Goal: Transaction & Acquisition: Download file/media

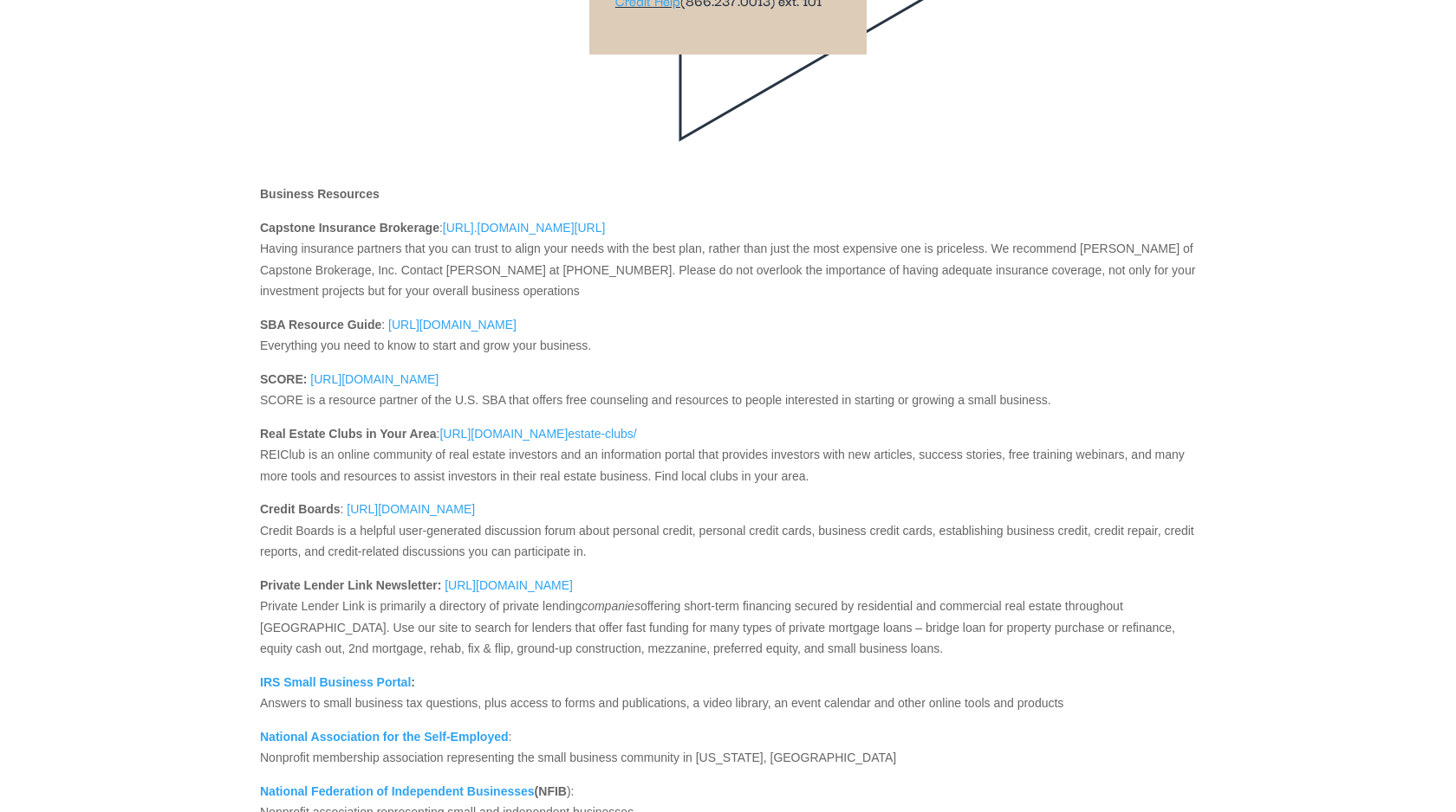
scroll to position [1042, 0]
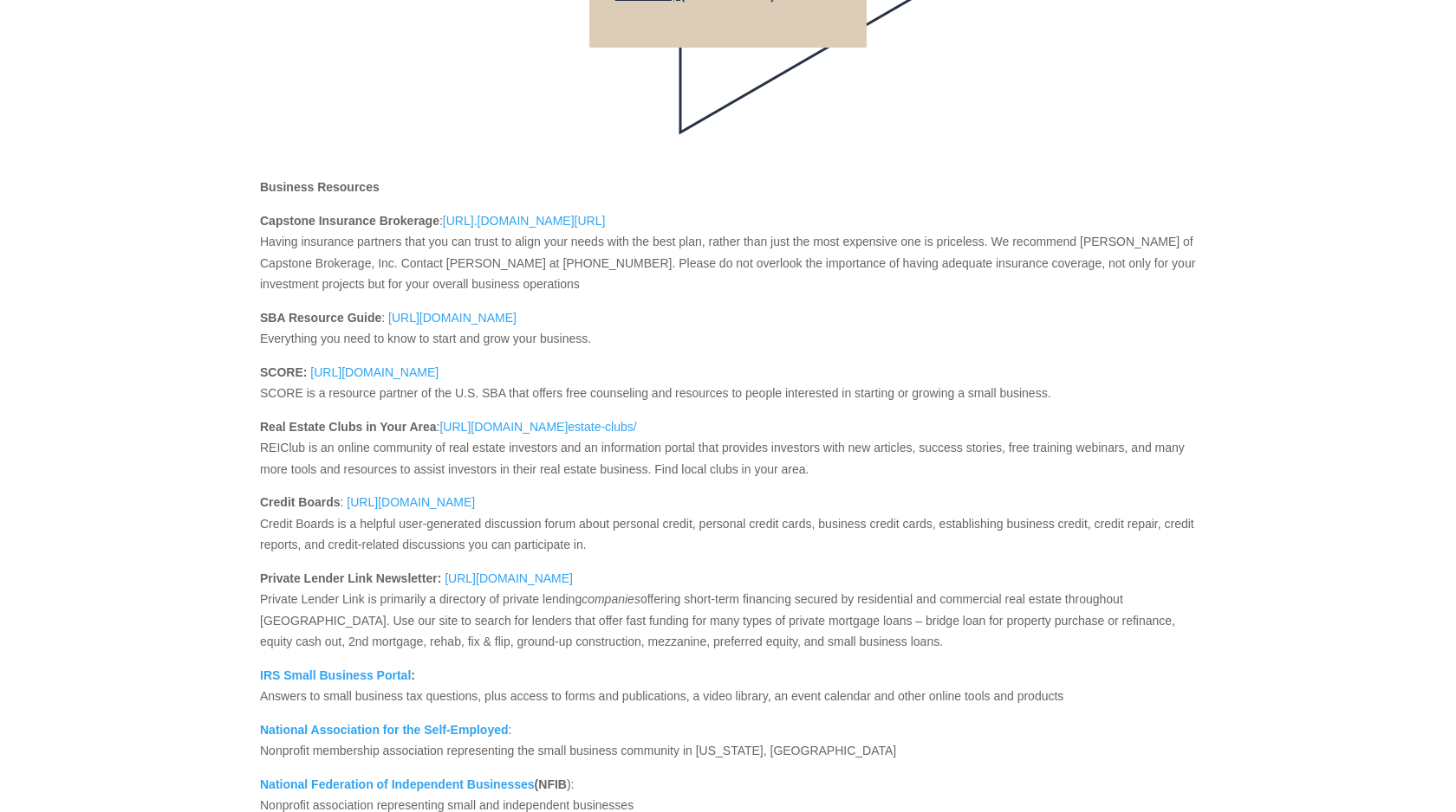
click at [539, 236] on link "[URL]. [DOMAIN_NAME][URL]" at bounding box center [524, 224] width 162 height 23
click at [517, 333] on link "[URL][DOMAIN_NAME]" at bounding box center [452, 322] width 128 height 23
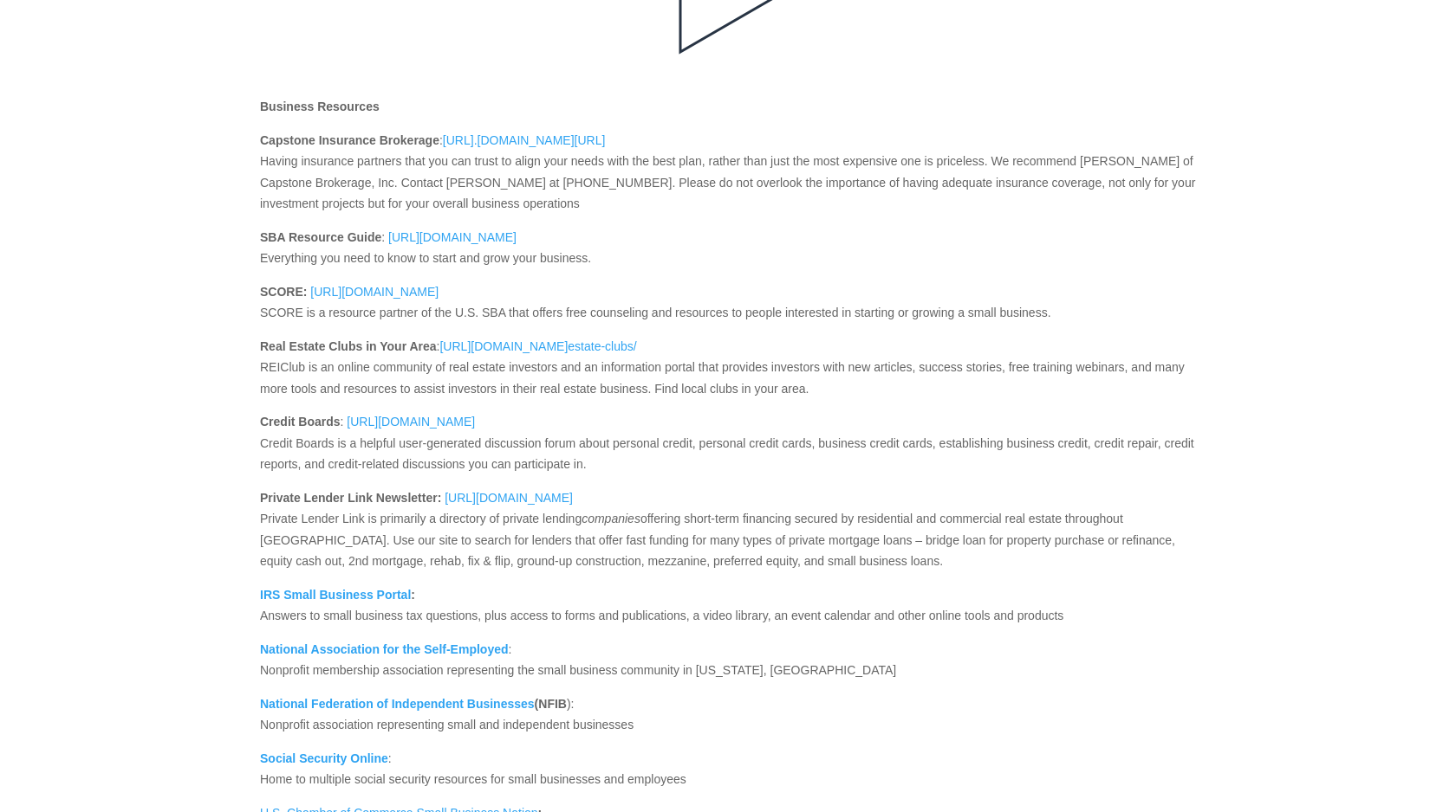
scroll to position [1129, 0]
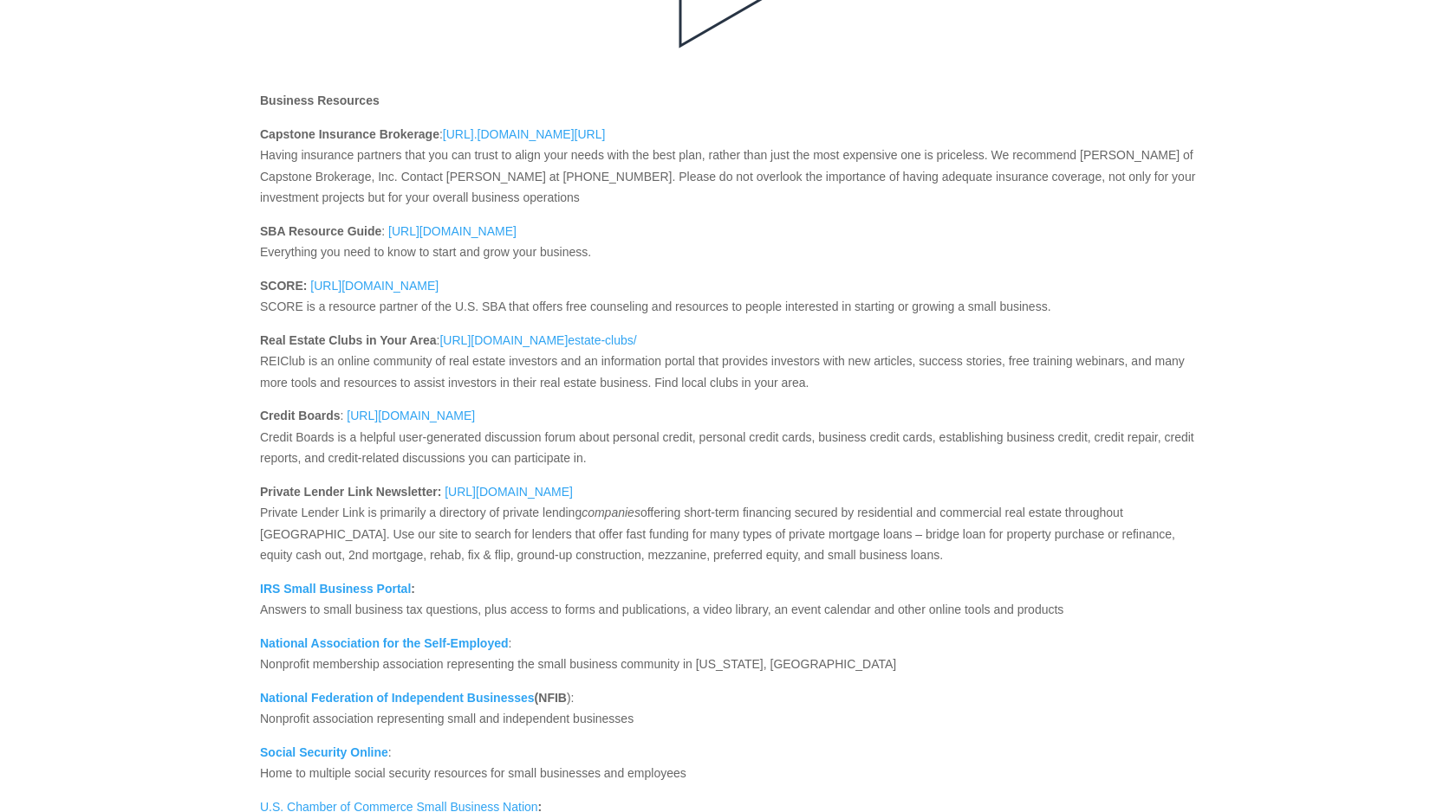
click at [555, 507] on link "[URL][DOMAIN_NAME]" at bounding box center [508, 496] width 128 height 23
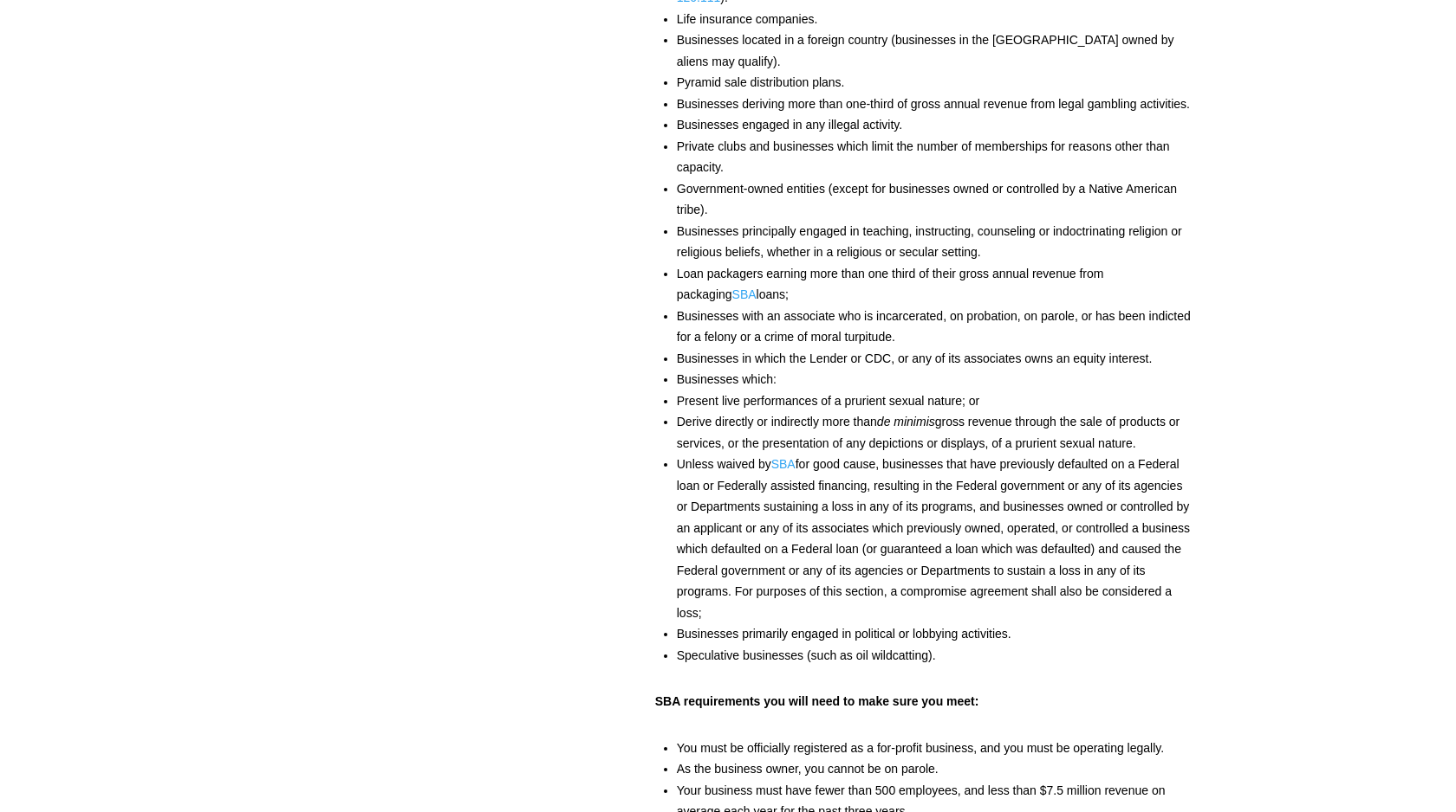
scroll to position [5416, 0]
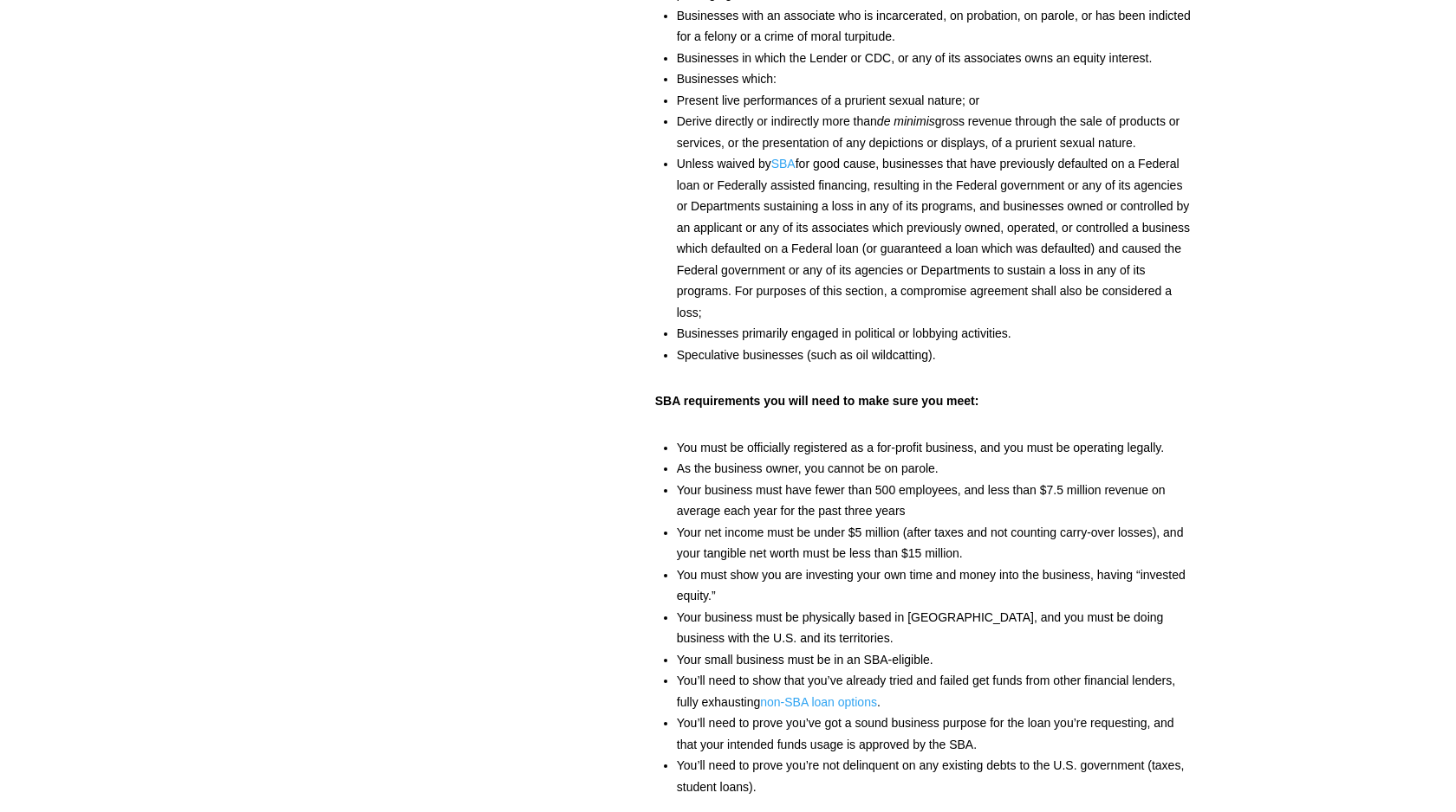
click at [838, 703] on span "non-SBA loan options" at bounding box center [818, 702] width 117 height 14
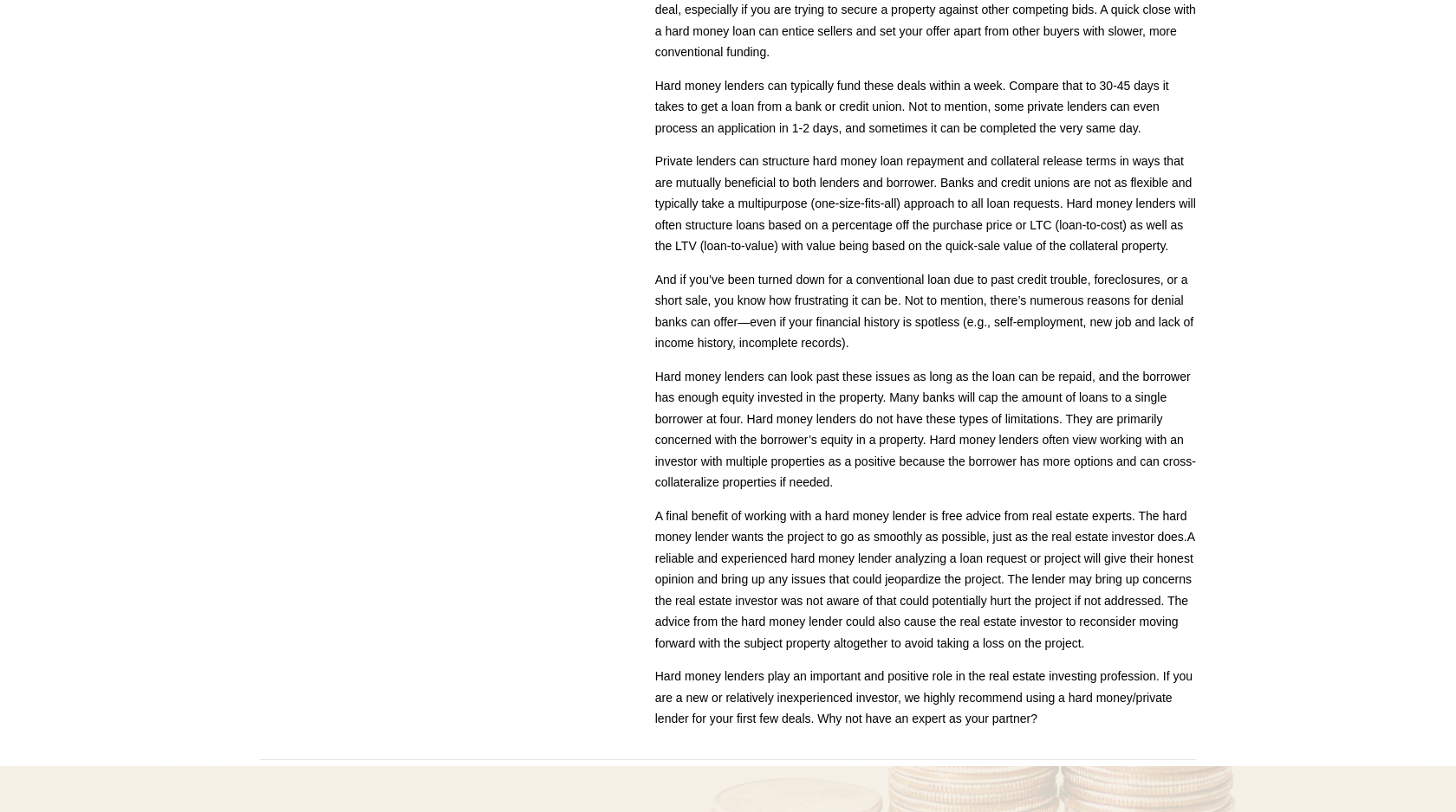
scroll to position [6881, 0]
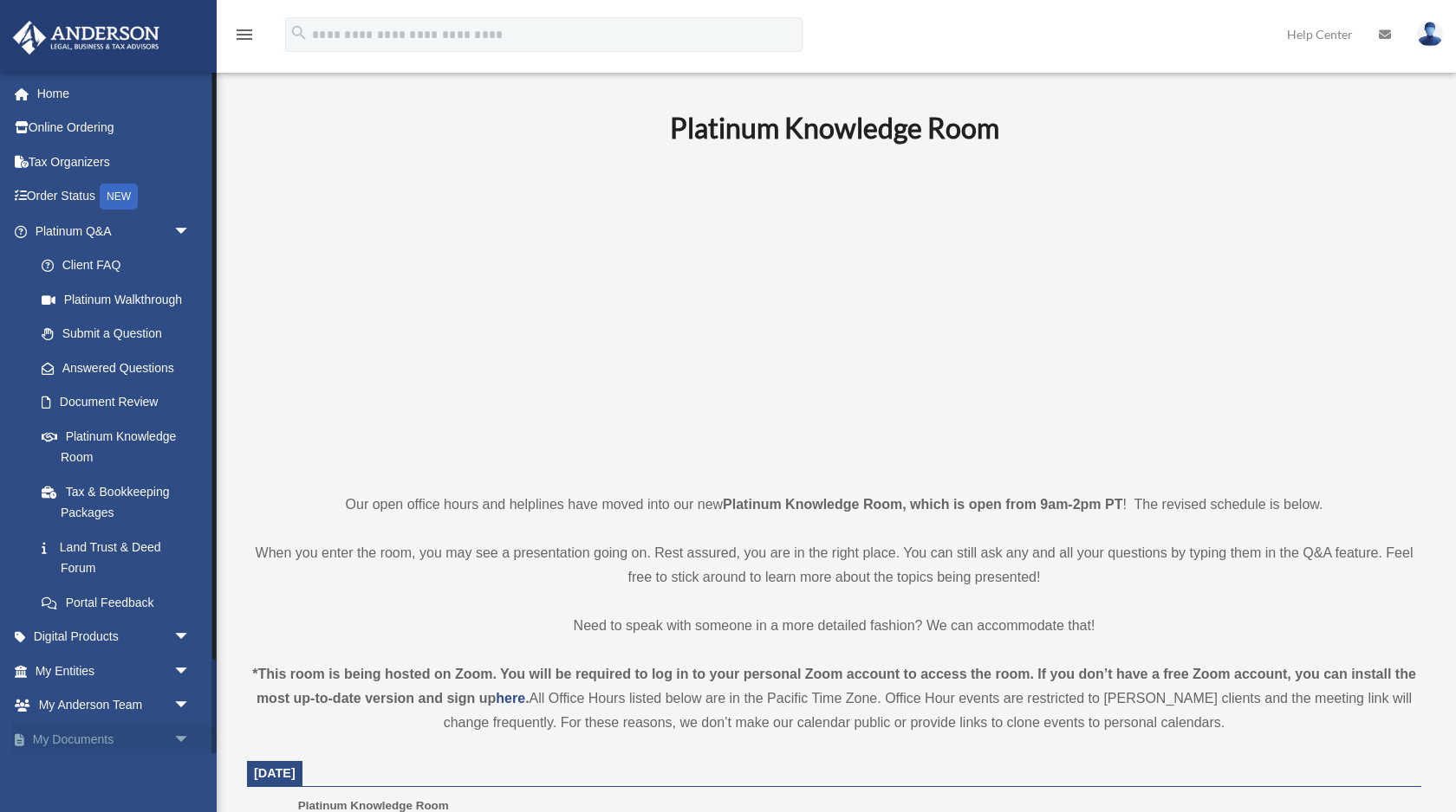
click at [185, 737] on span "arrow_drop_down" at bounding box center [191, 740] width 35 height 36
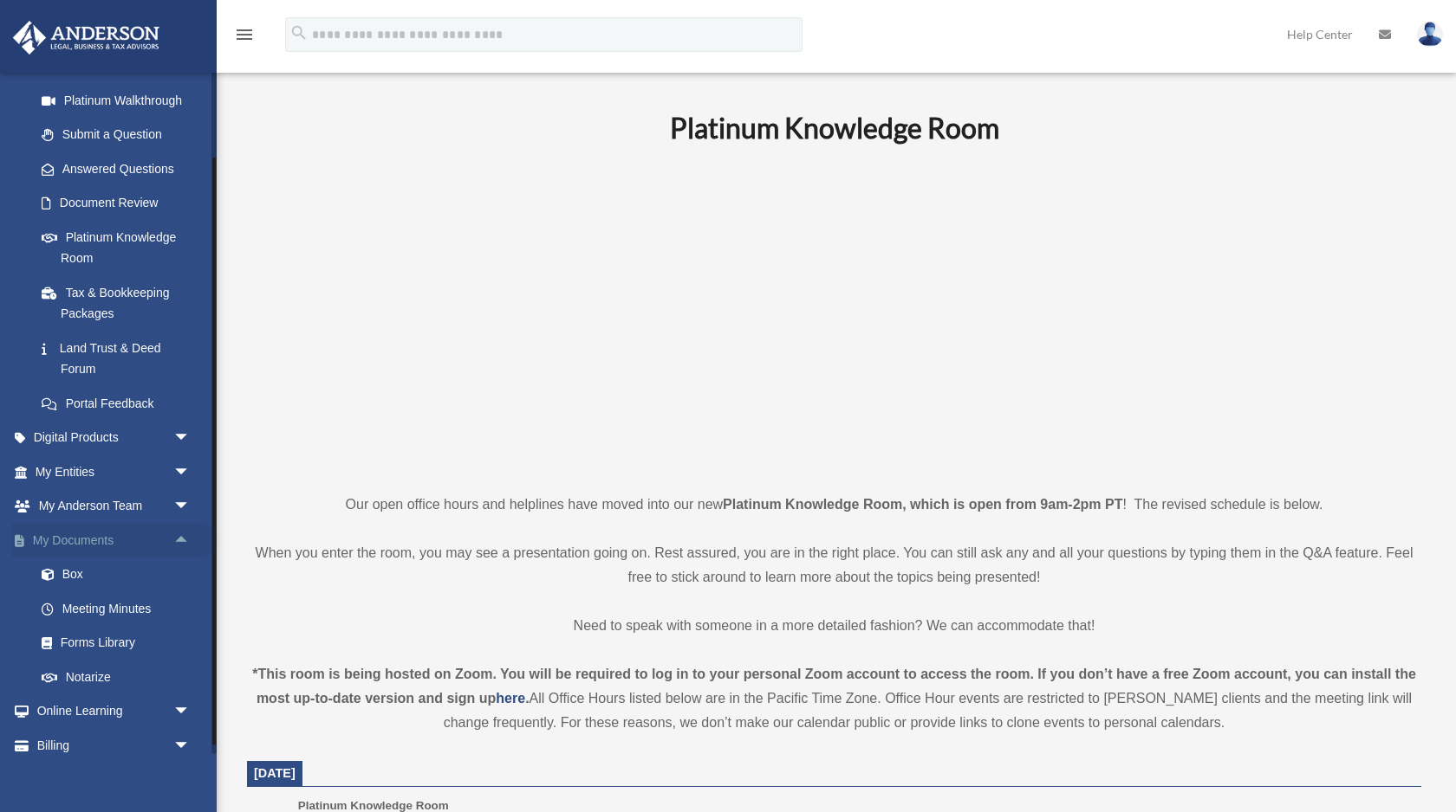
scroll to position [223, 0]
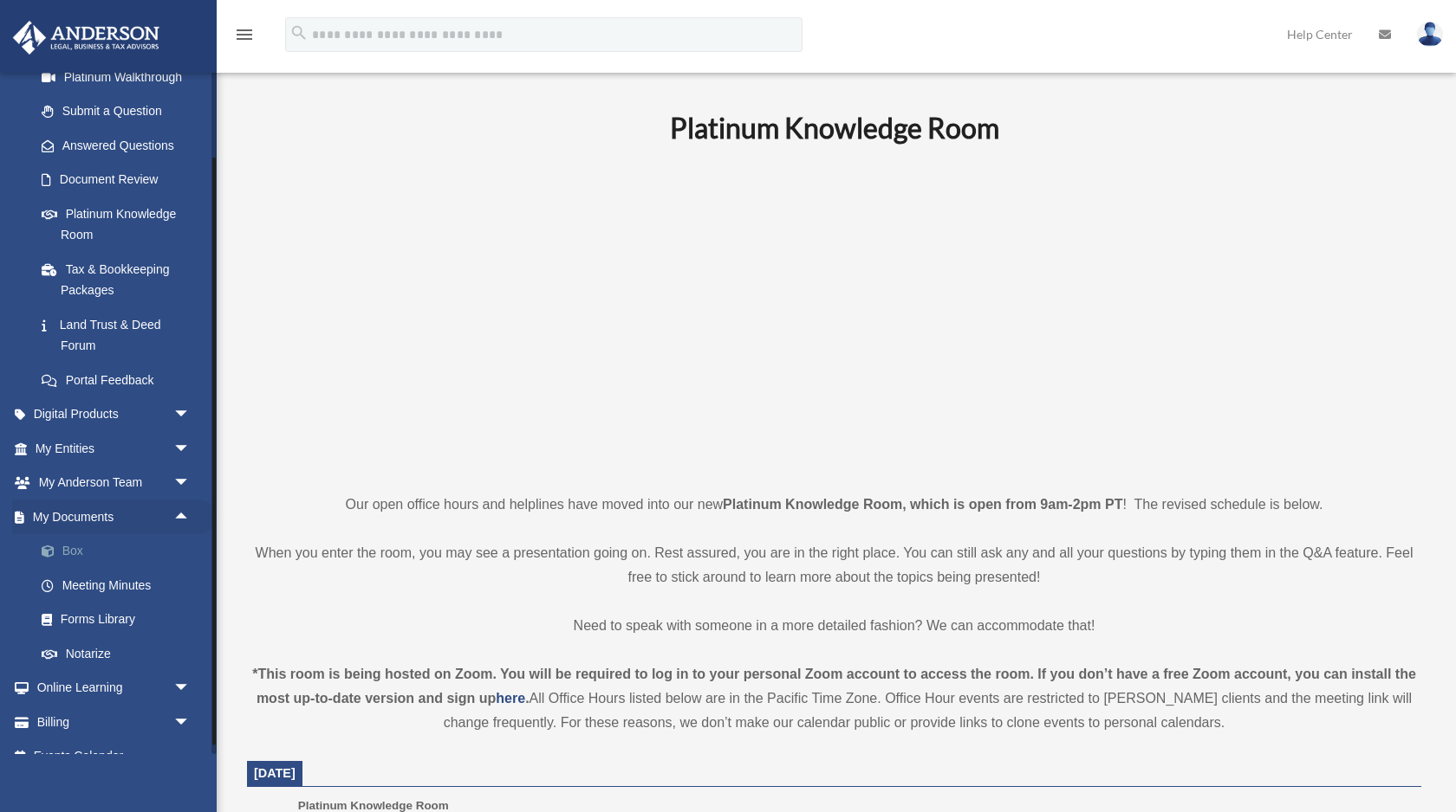
click at [135, 555] on link "Box" at bounding box center [120, 552] width 193 height 35
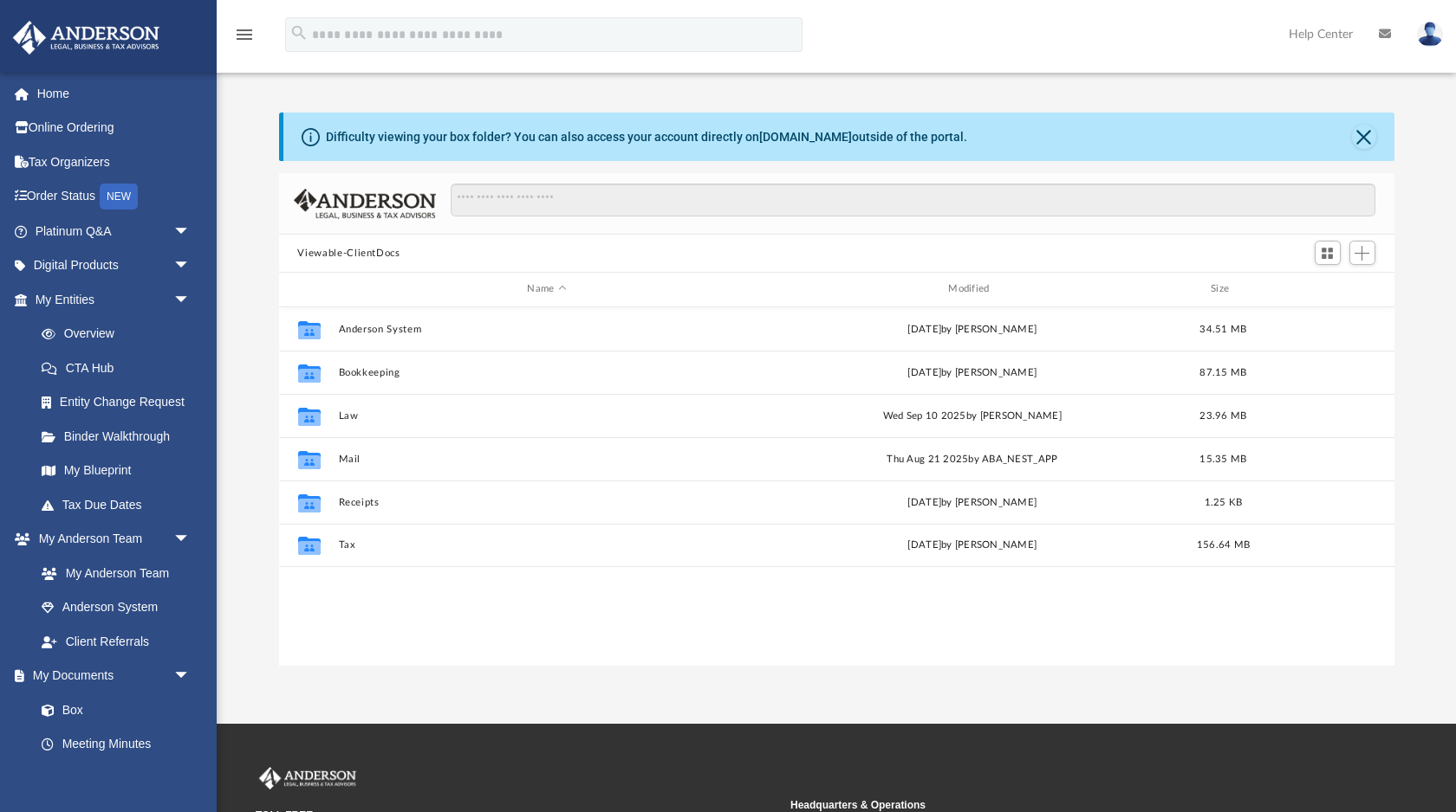
scroll to position [393, 1116]
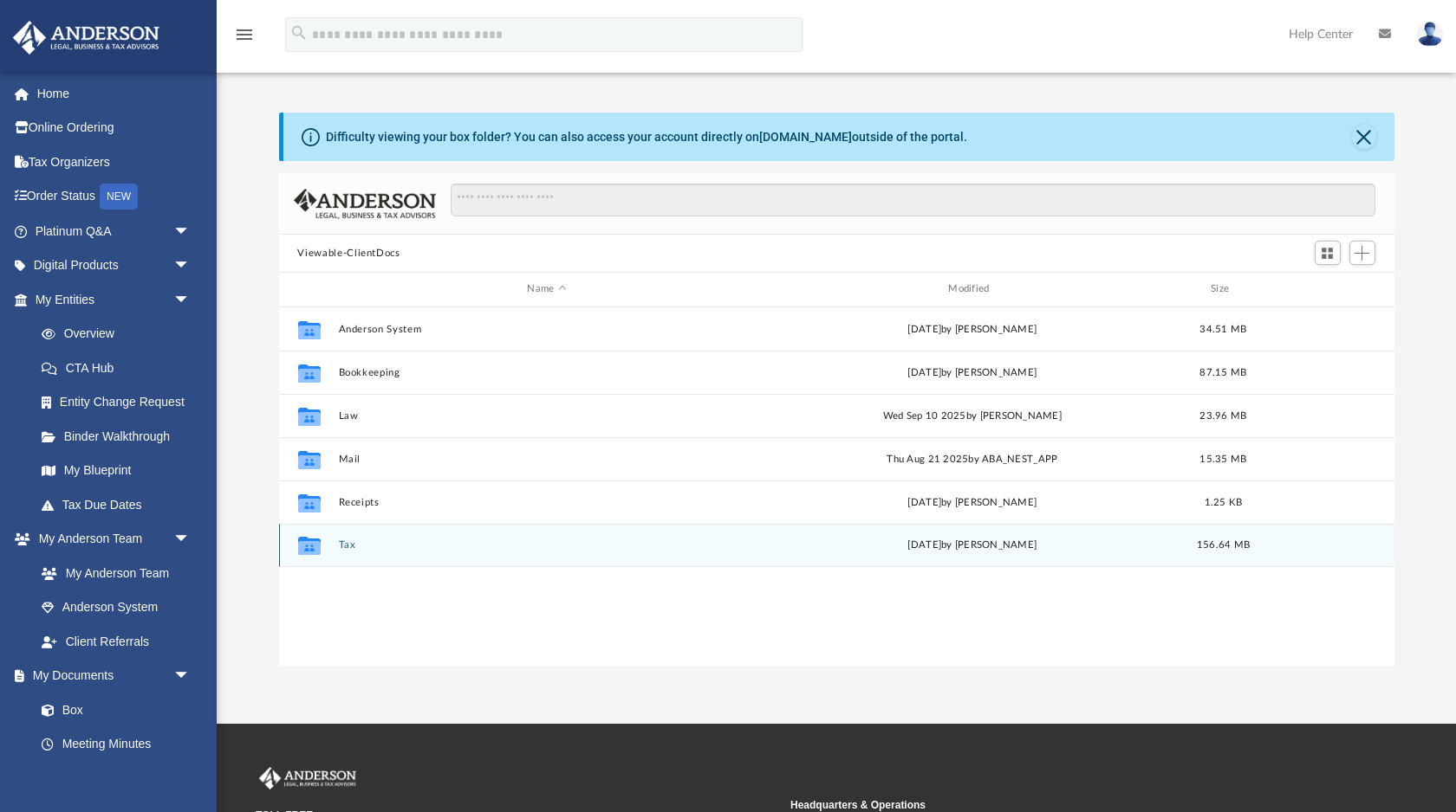
click at [343, 550] on div "Collaborated Folder Tax [DATE] by [PERSON_NAME] 156.64 MB" at bounding box center [837, 545] width 1116 height 43
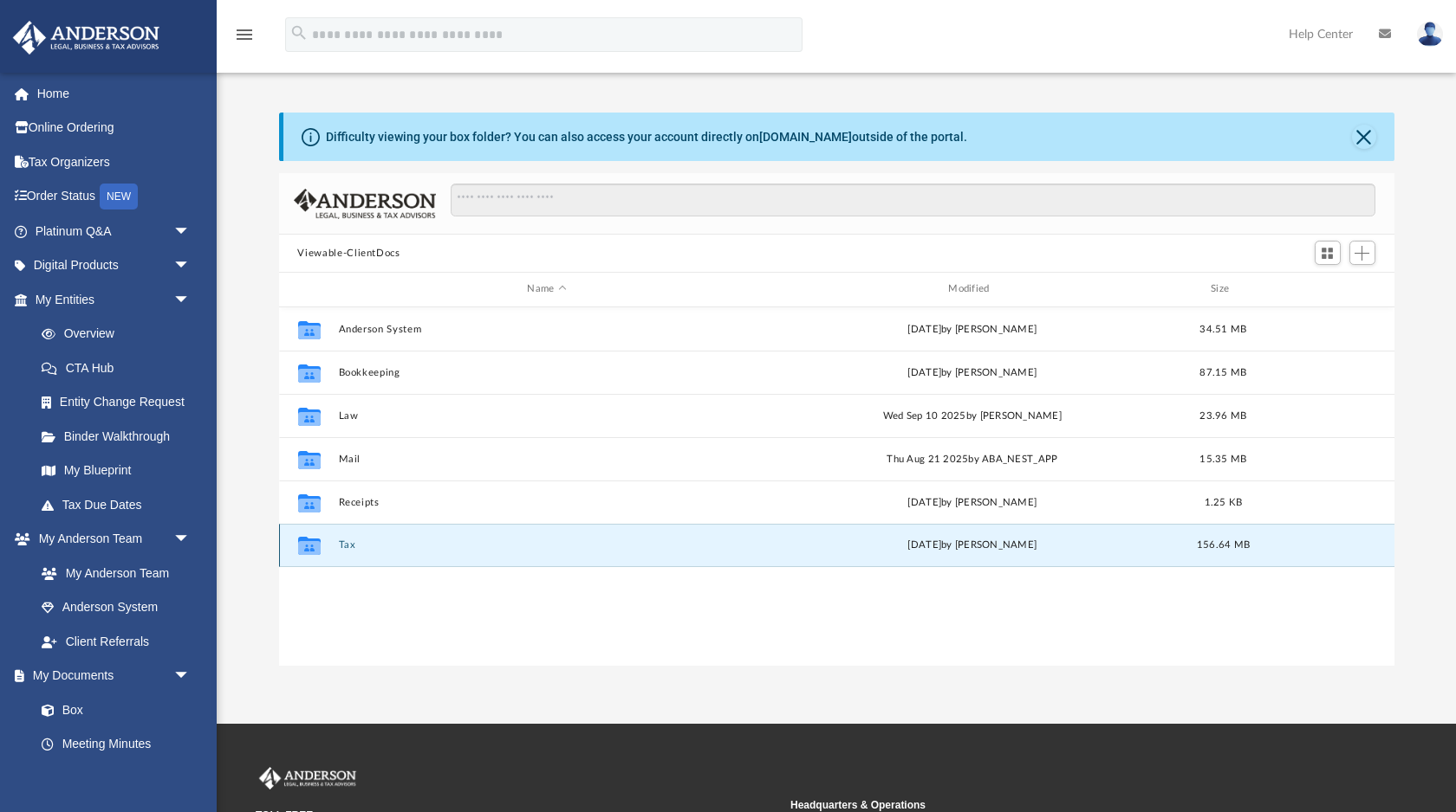
click at [345, 546] on button "Tax" at bounding box center [547, 545] width 418 height 11
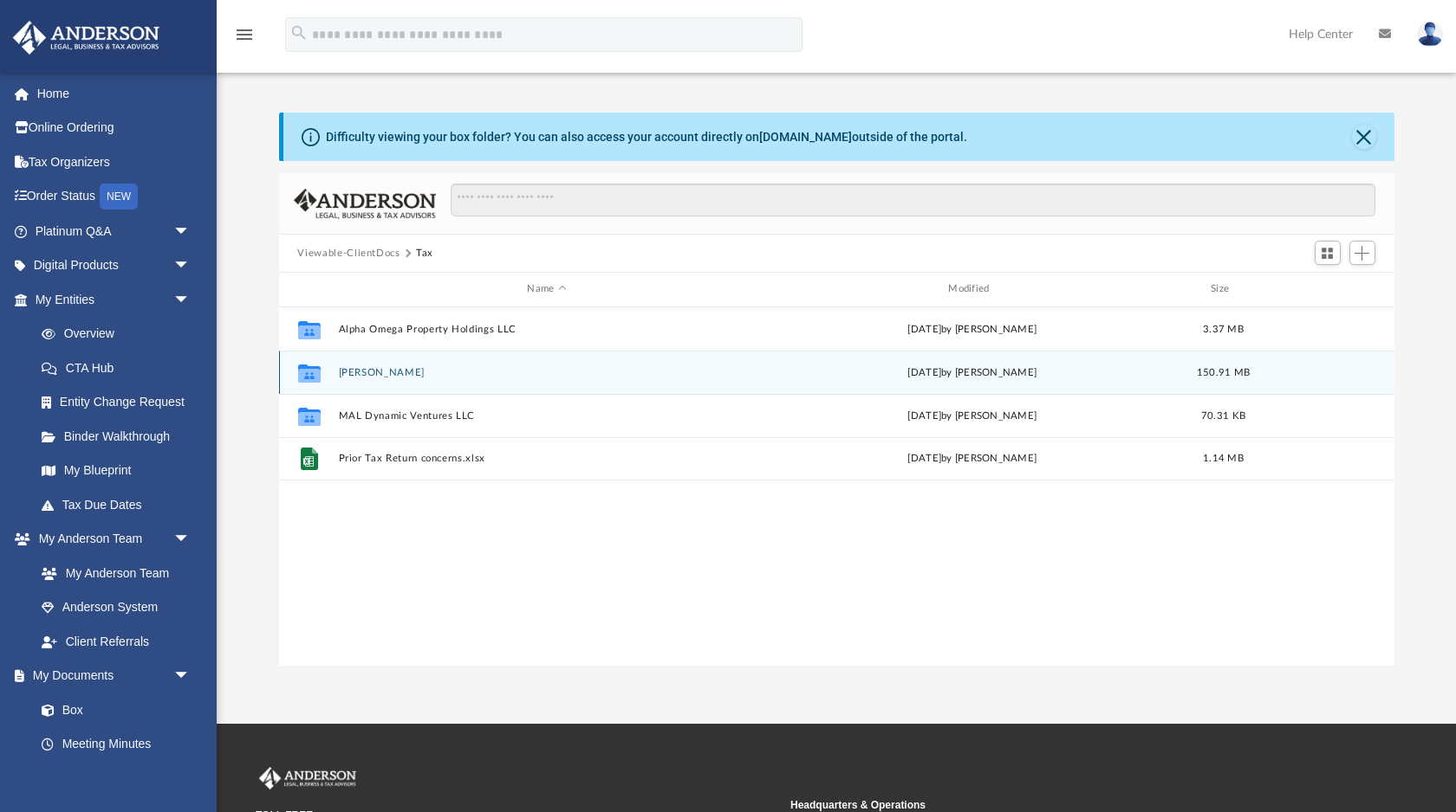
click at [368, 370] on button "[PERSON_NAME]" at bounding box center [547, 372] width 418 height 11
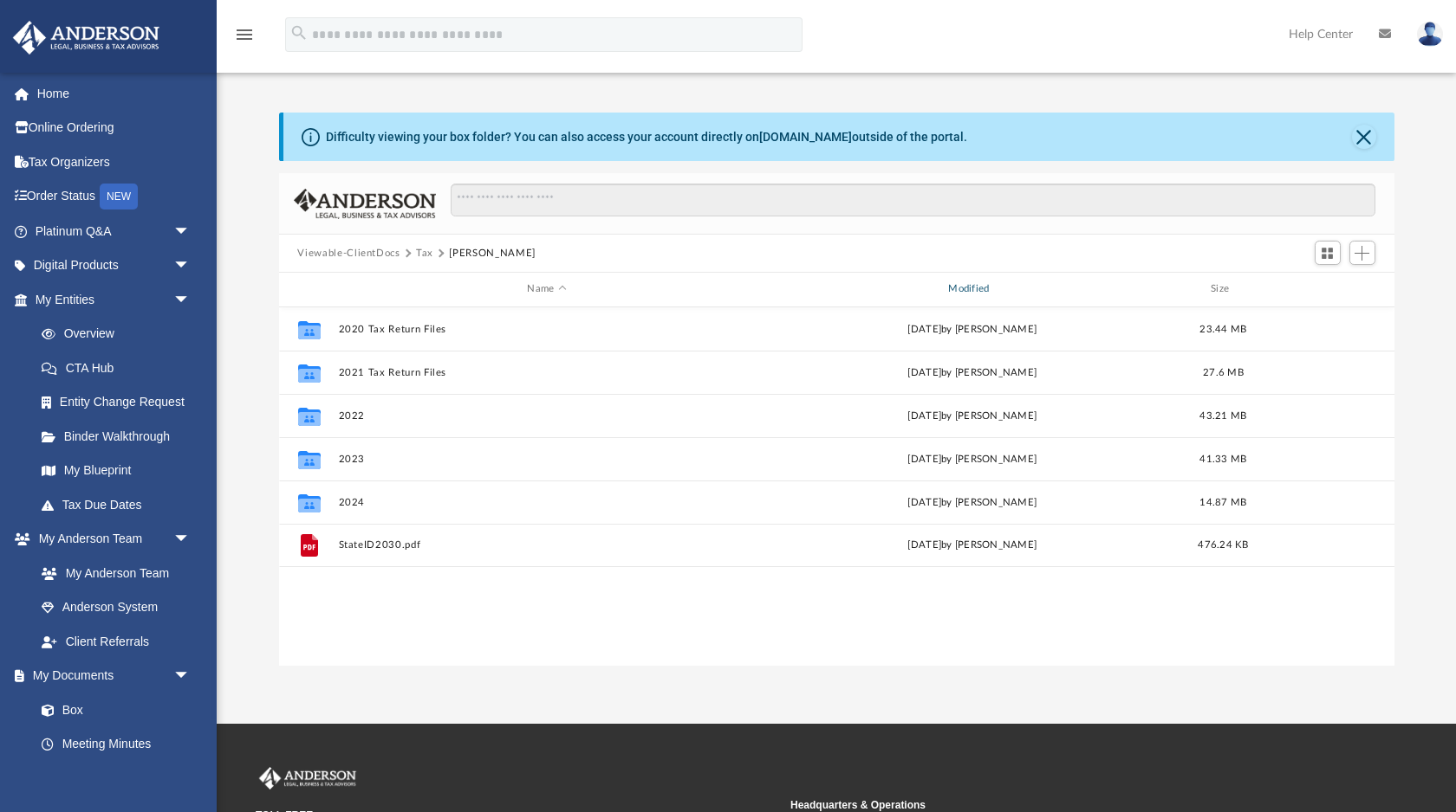
click at [970, 285] on div "Modified" at bounding box center [971, 289] width 418 height 16
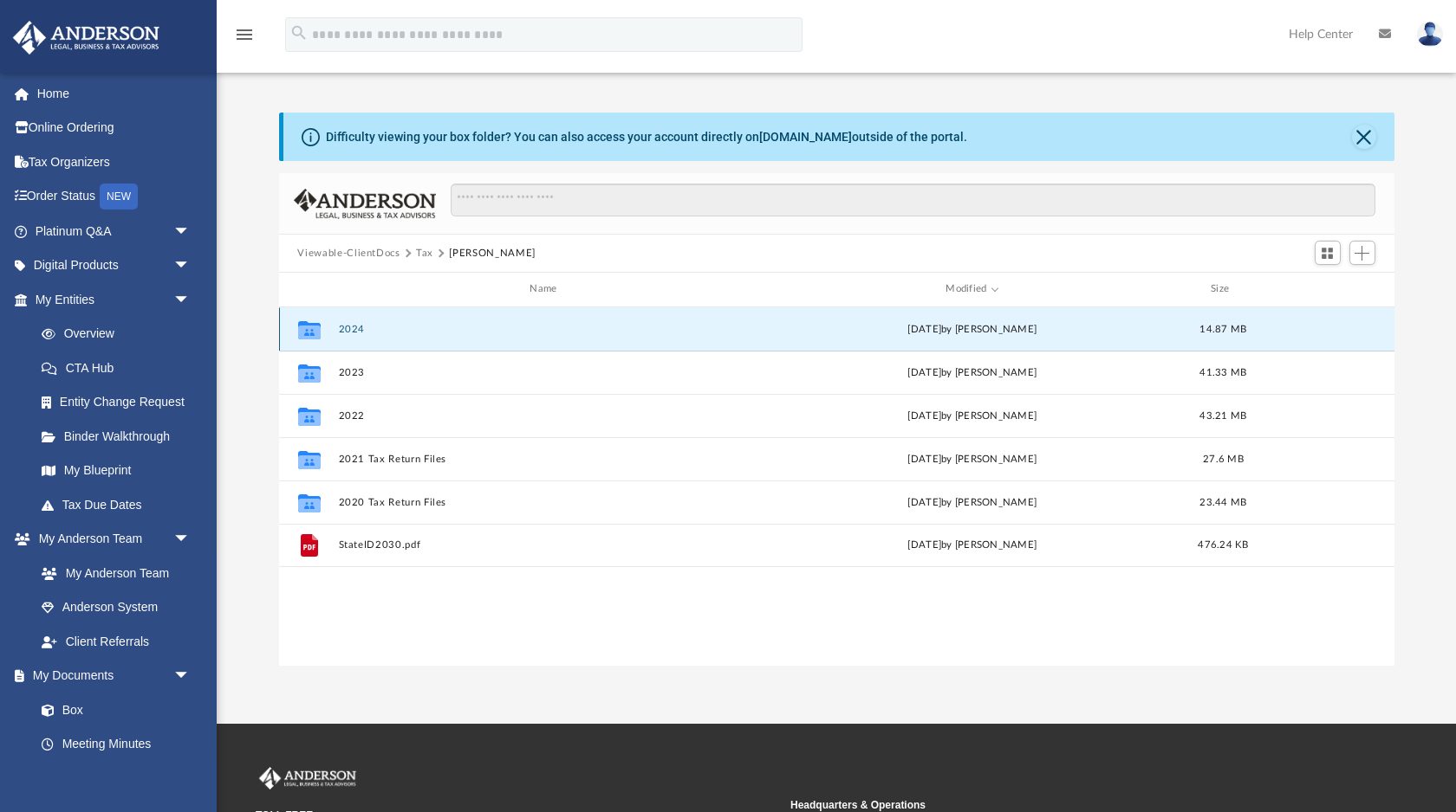
click at [358, 327] on button "2024" at bounding box center [547, 329] width 418 height 11
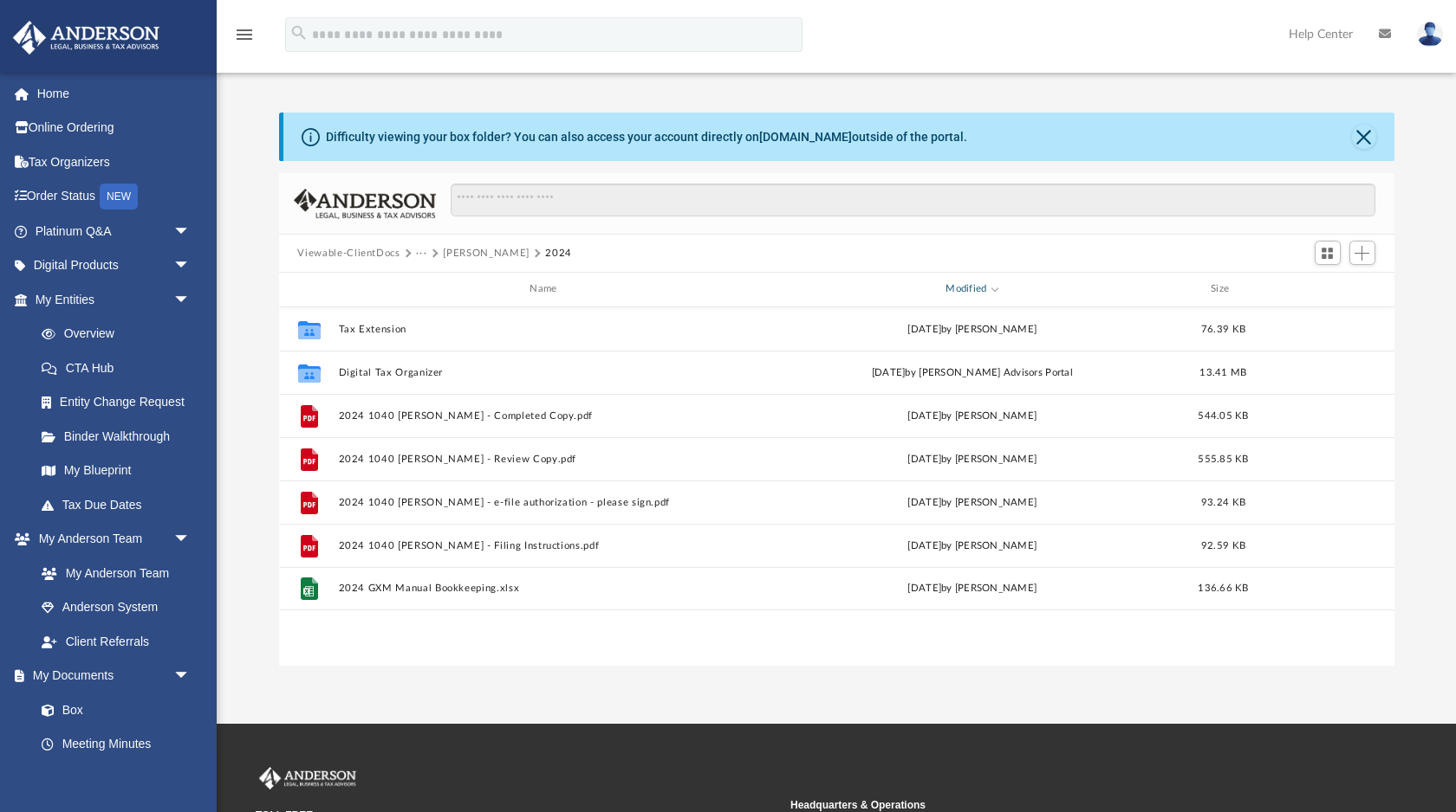
click at [985, 289] on div "Modified" at bounding box center [971, 289] width 418 height 16
click at [990, 286] on div "Modified" at bounding box center [971, 289] width 418 height 16
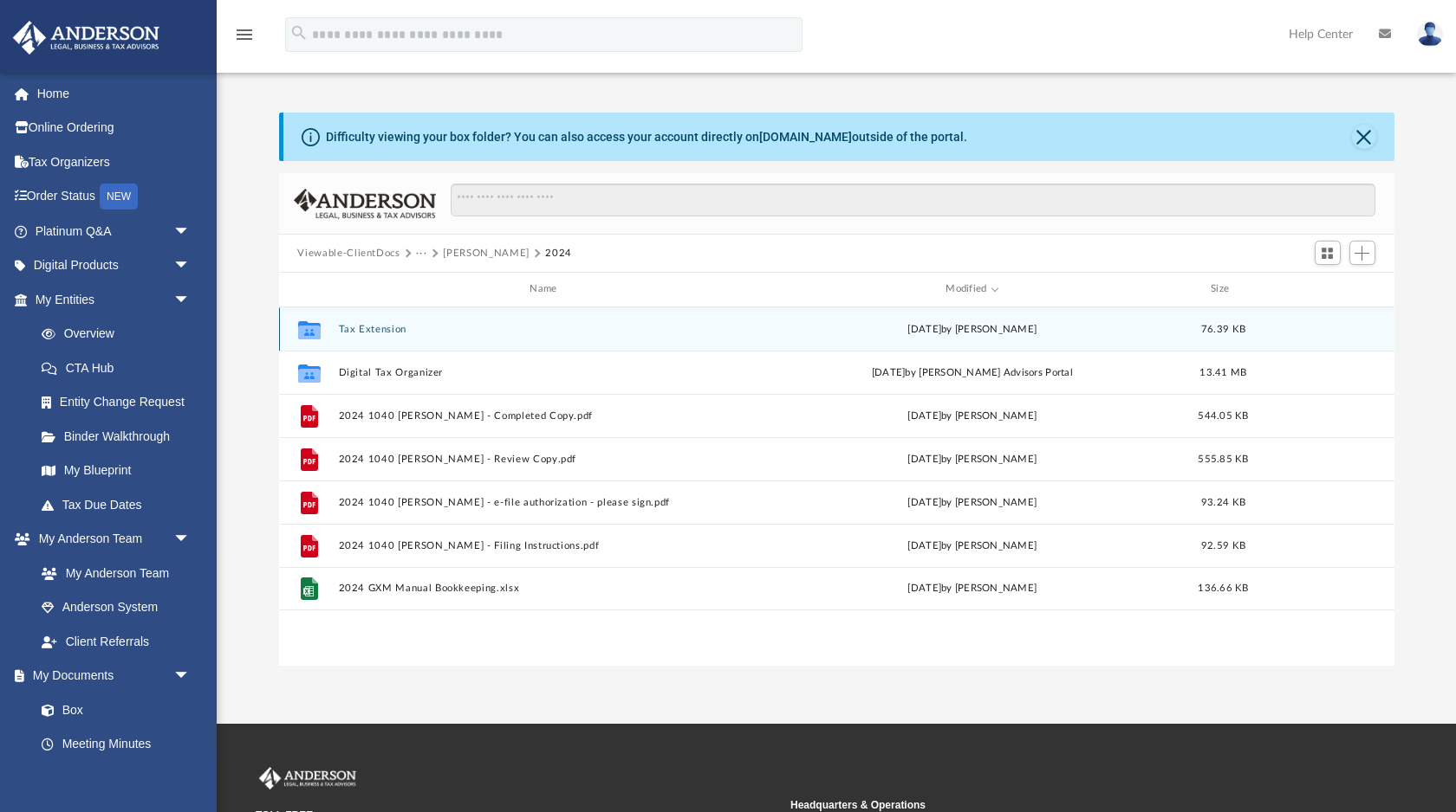
click at [387, 331] on button "Tax Extension" at bounding box center [547, 329] width 418 height 11
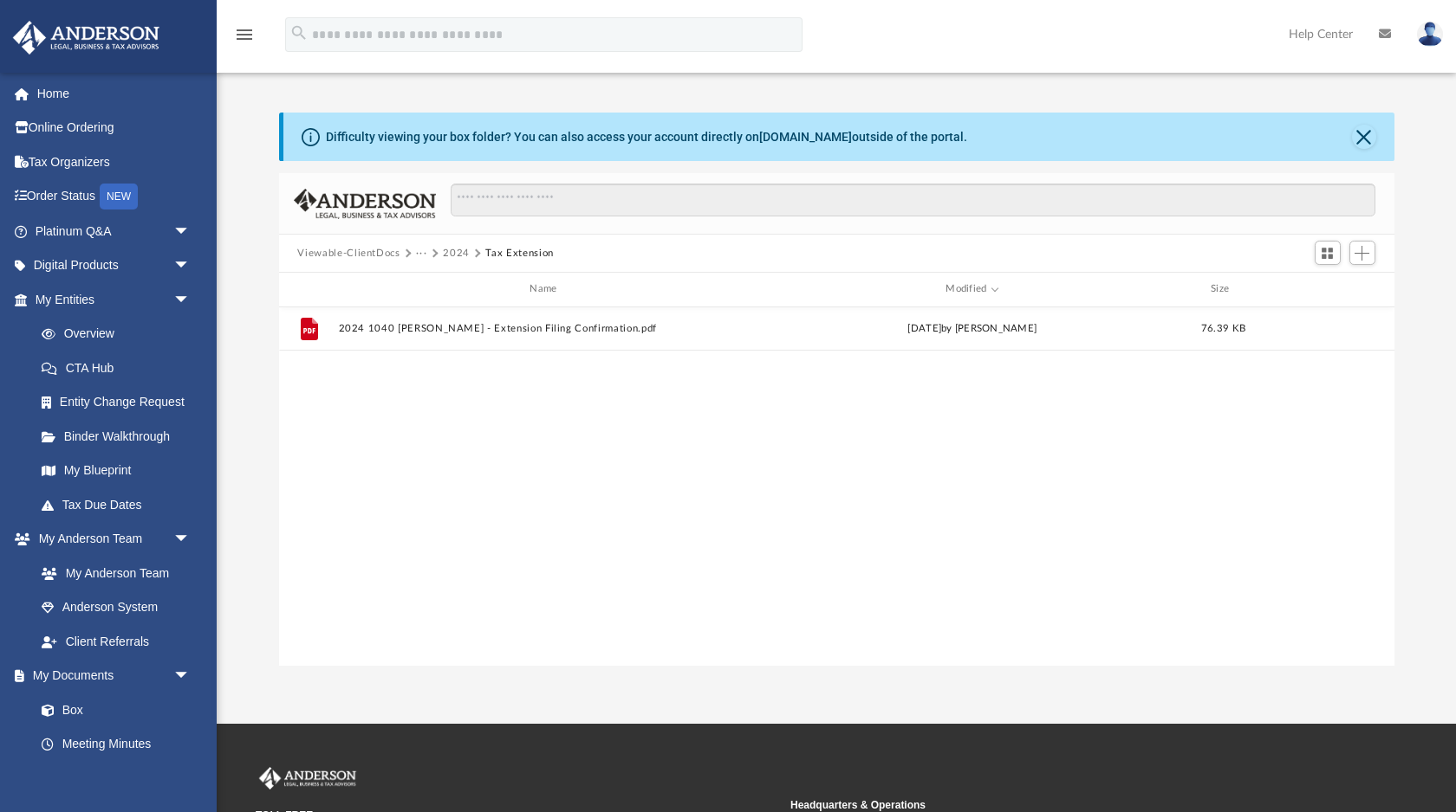
click at [455, 253] on button "2024" at bounding box center [456, 254] width 26 height 16
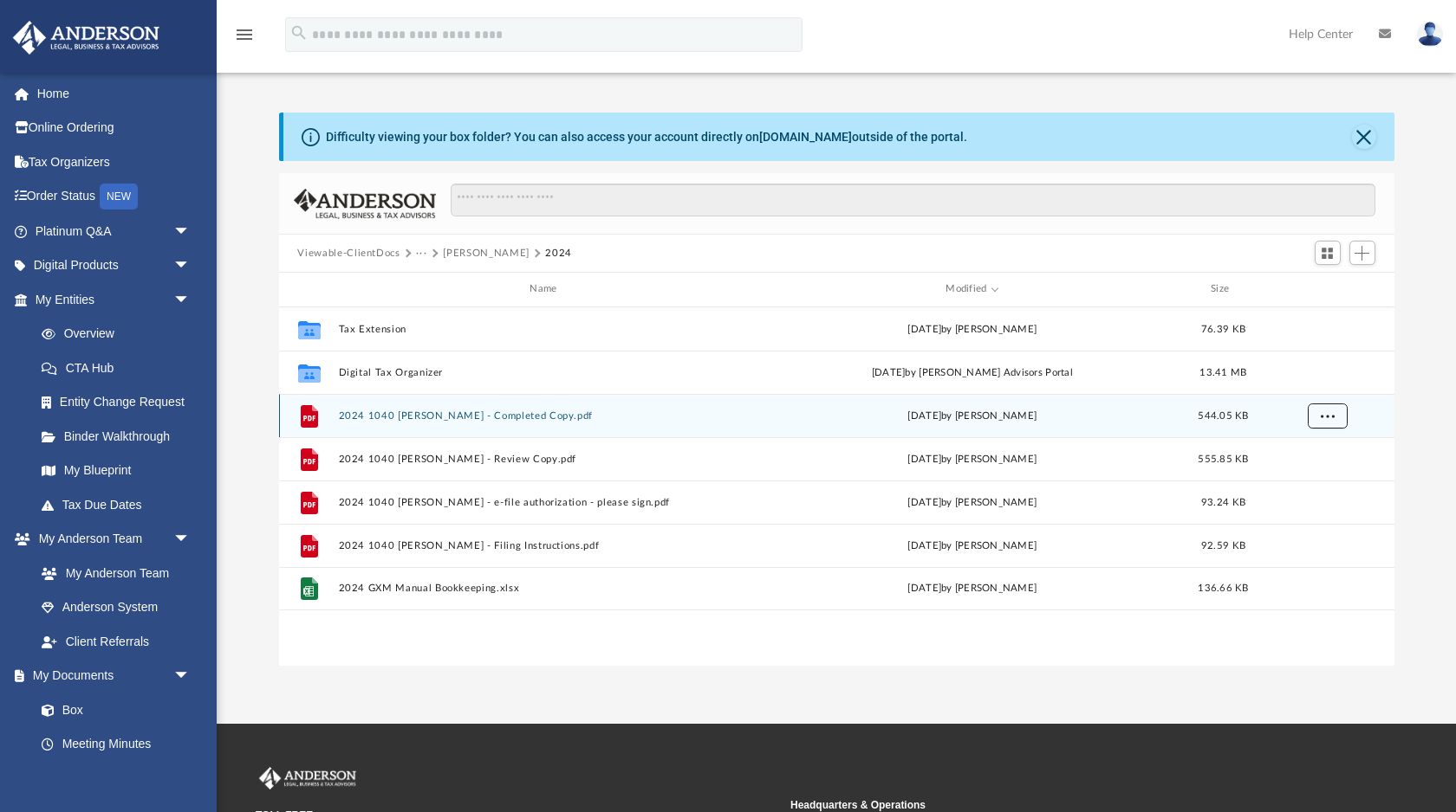
click at [1325, 416] on span "More options" at bounding box center [1326, 415] width 14 height 9
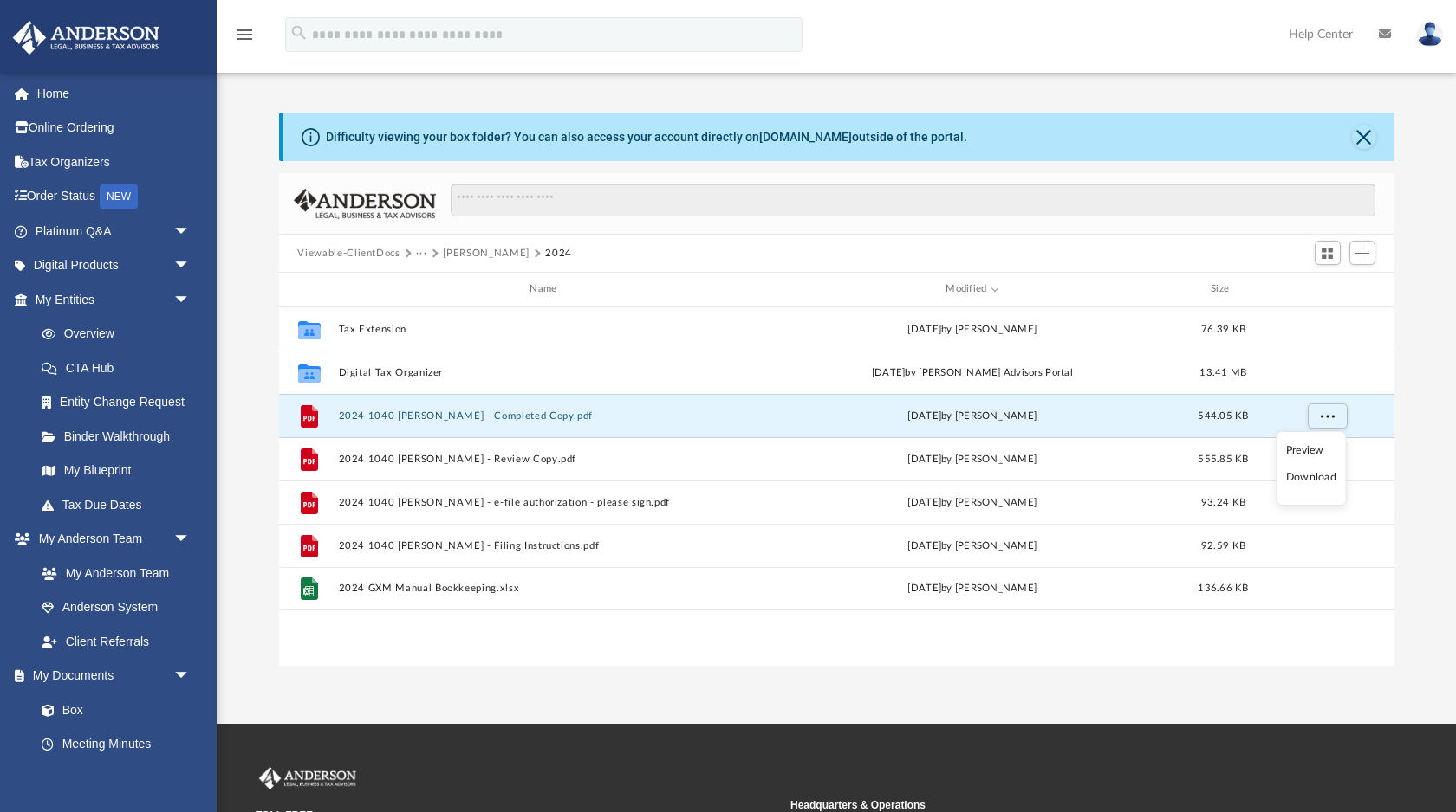
click at [1302, 474] on li "Download" at bounding box center [1311, 478] width 50 height 18
click at [474, 254] on button "[PERSON_NAME]" at bounding box center [486, 254] width 86 height 16
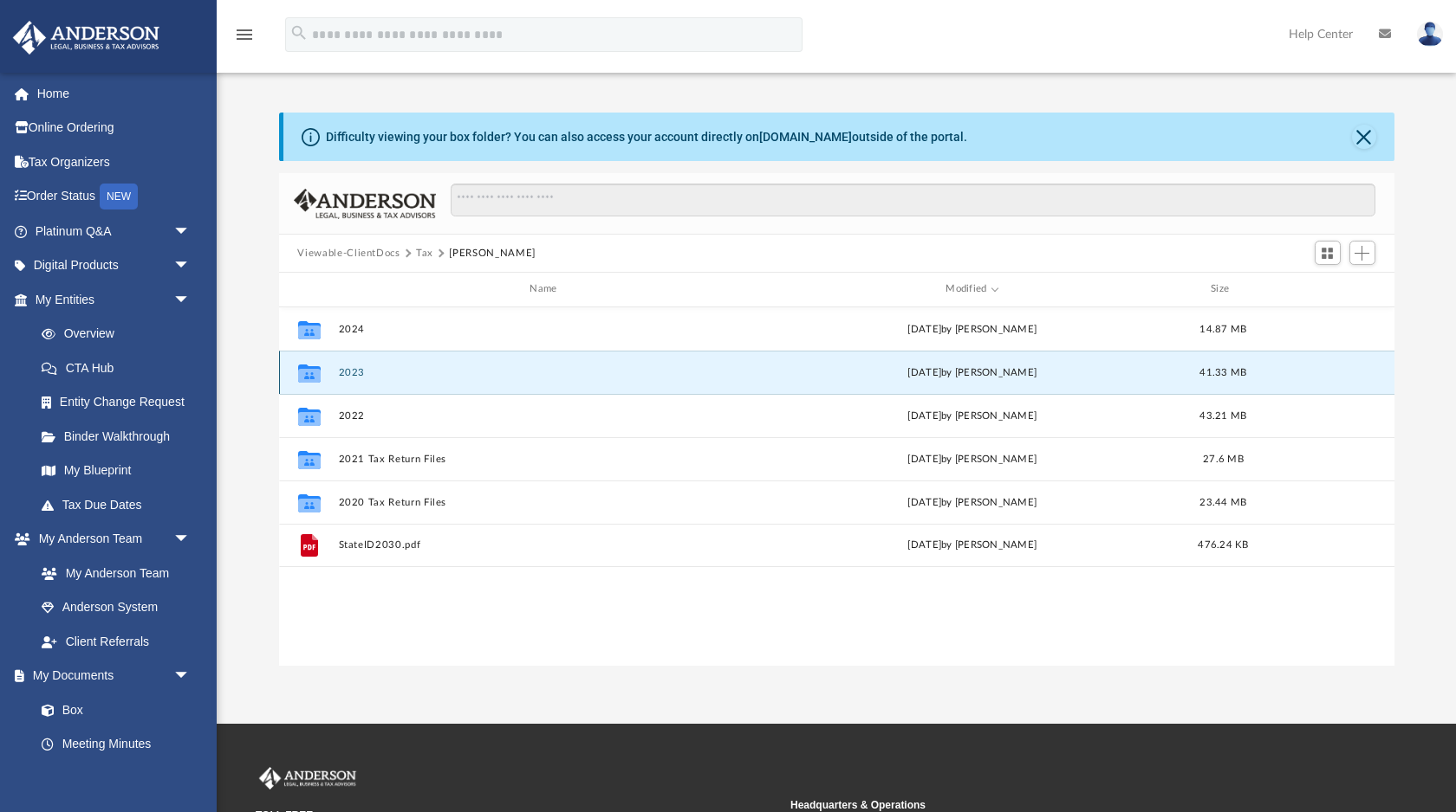
click at [357, 368] on button "2023" at bounding box center [547, 372] width 418 height 11
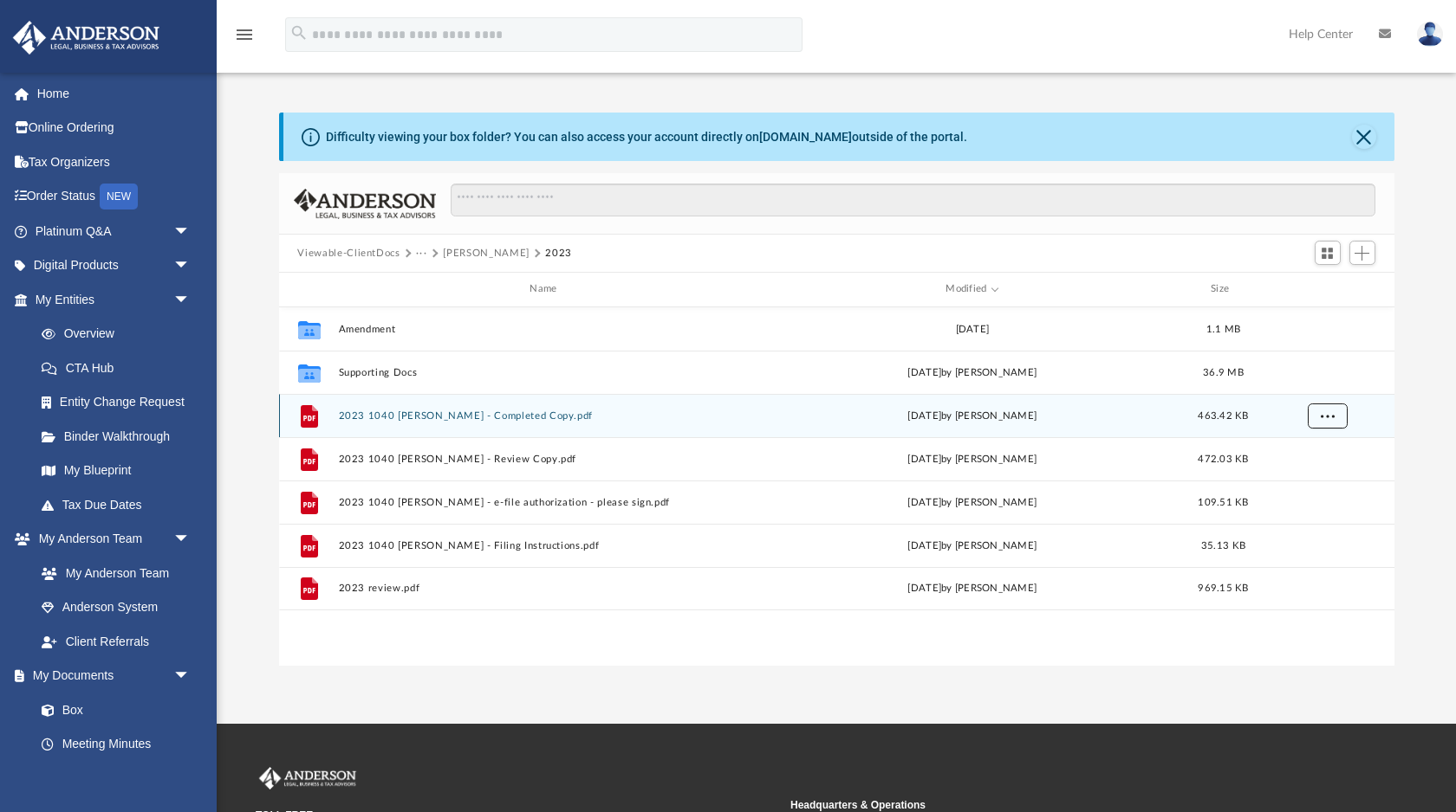
click at [1319, 414] on button "More options" at bounding box center [1326, 415] width 40 height 26
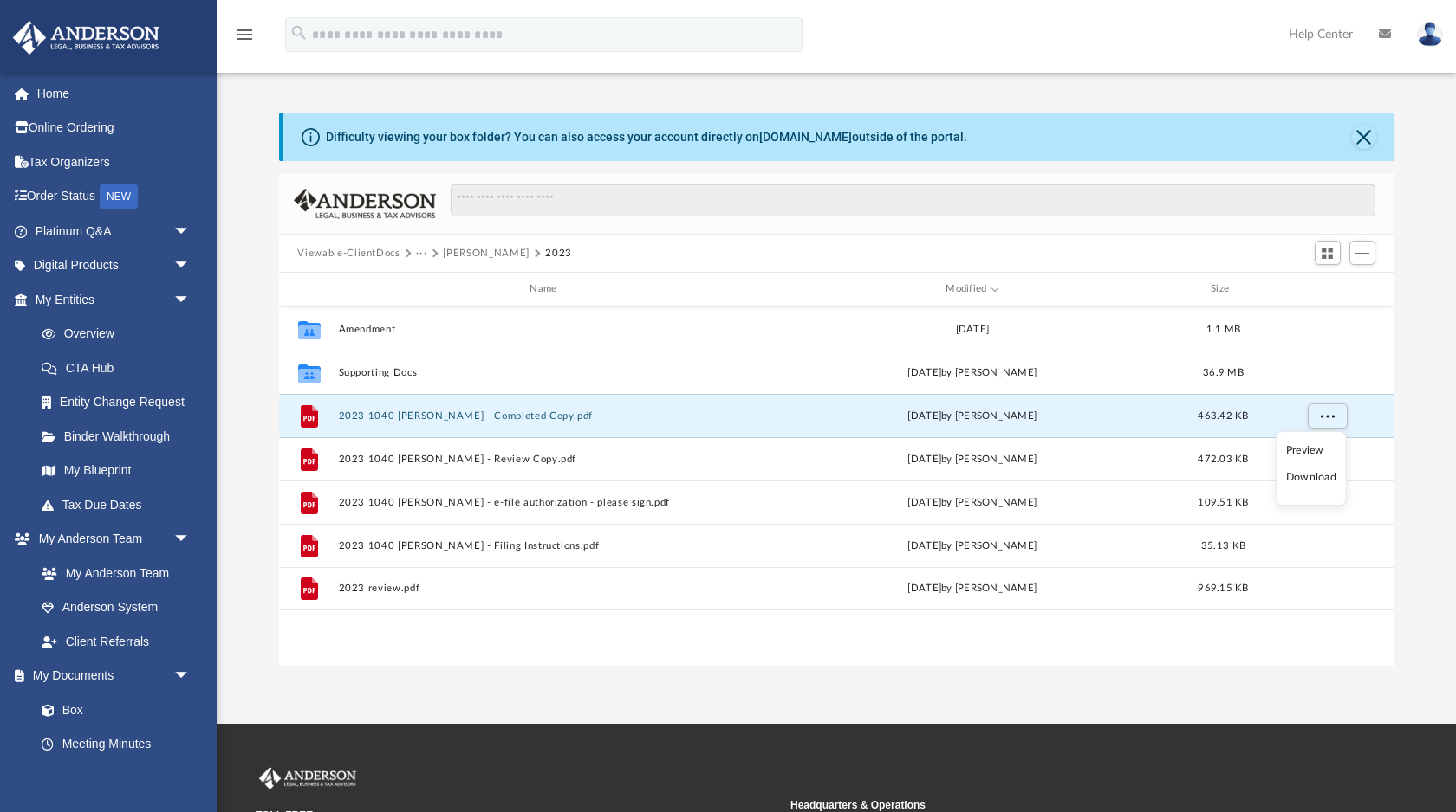
click at [1311, 472] on li "Download" at bounding box center [1311, 478] width 50 height 18
